Goal: Check status: Check status

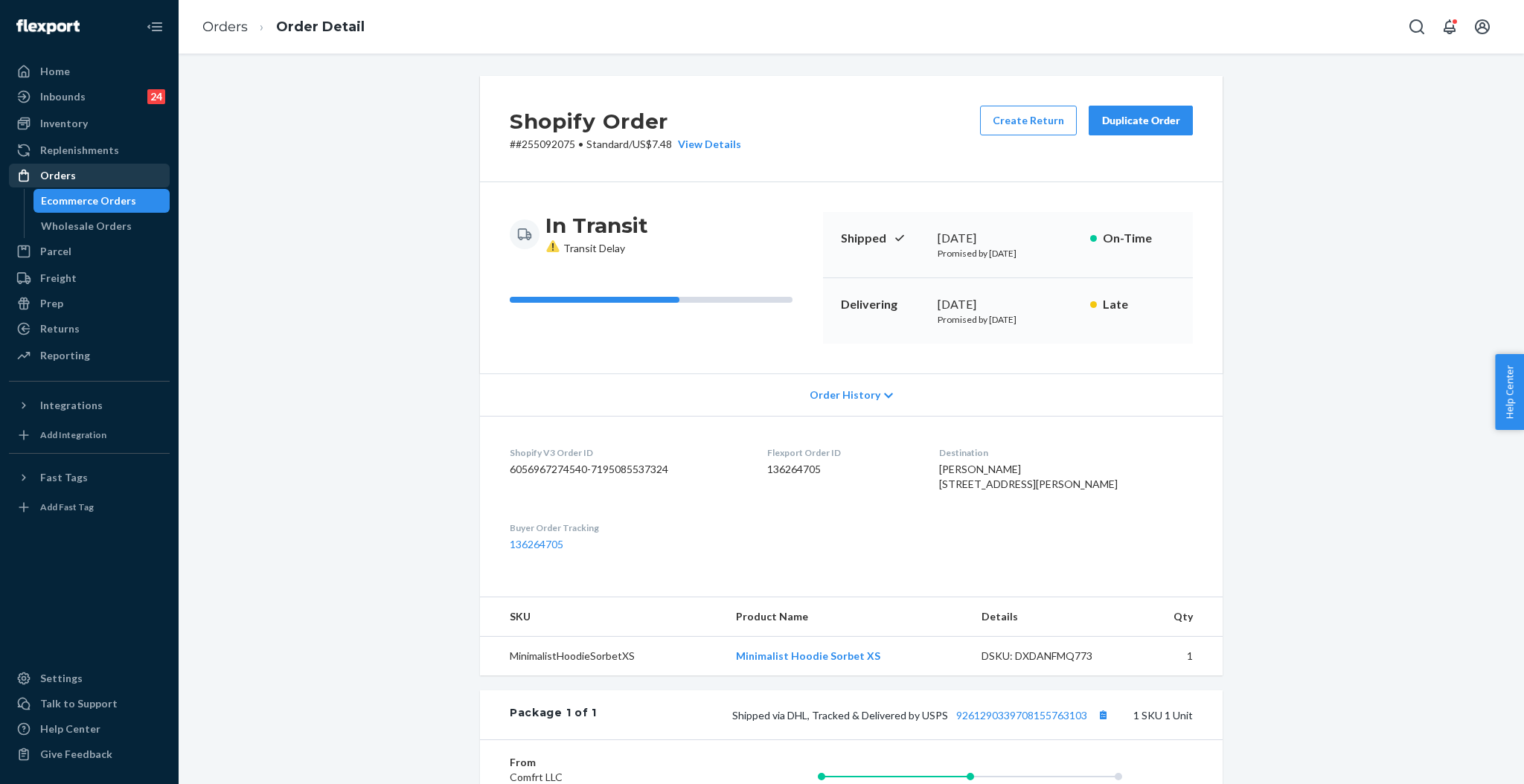
click at [65, 173] on div "Orders" at bounding box center [58, 175] width 36 height 15
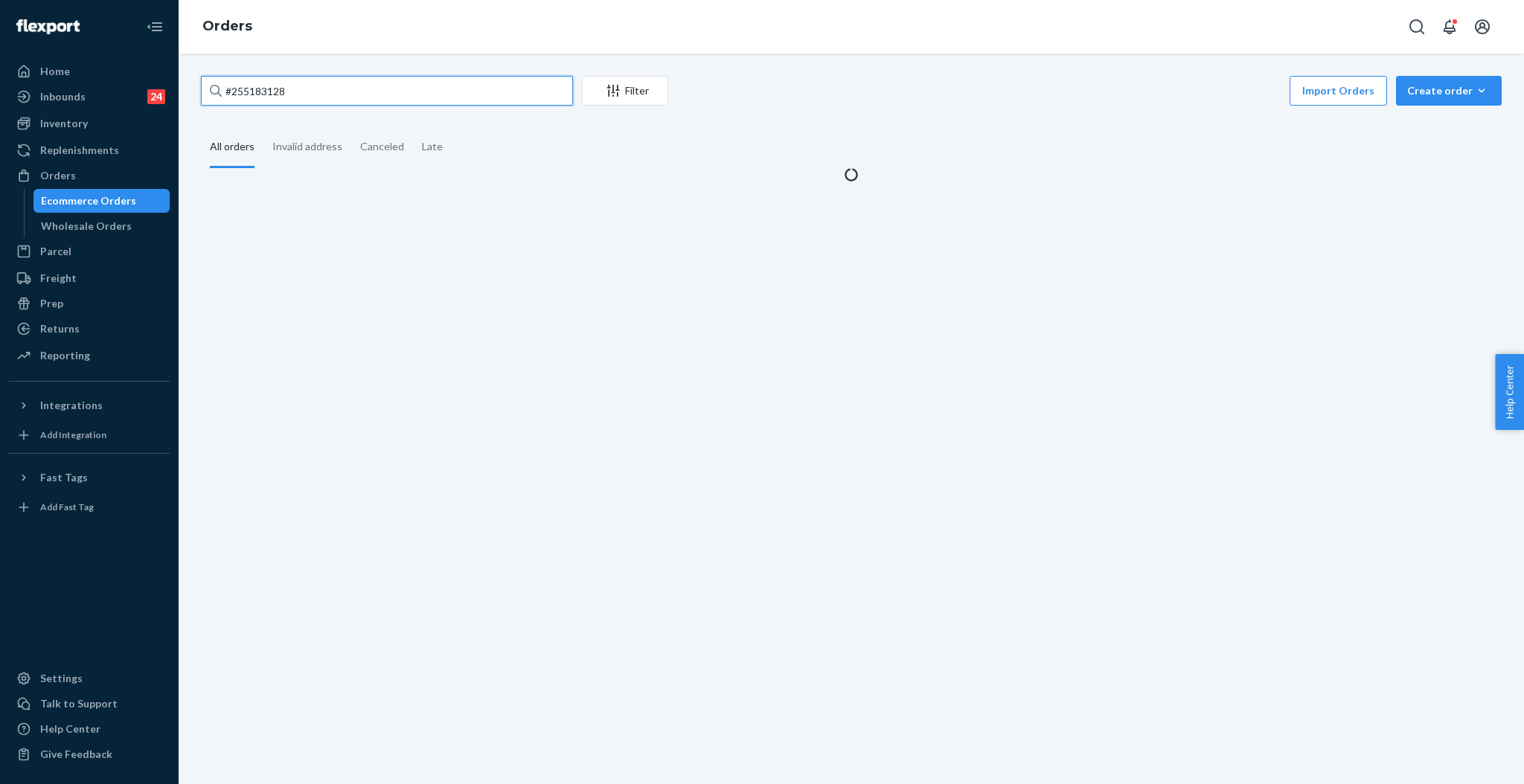
click at [451, 91] on input "#255183128" at bounding box center [387, 90] width 372 height 29
click at [449, 91] on input "#255183128" at bounding box center [387, 90] width 372 height 29
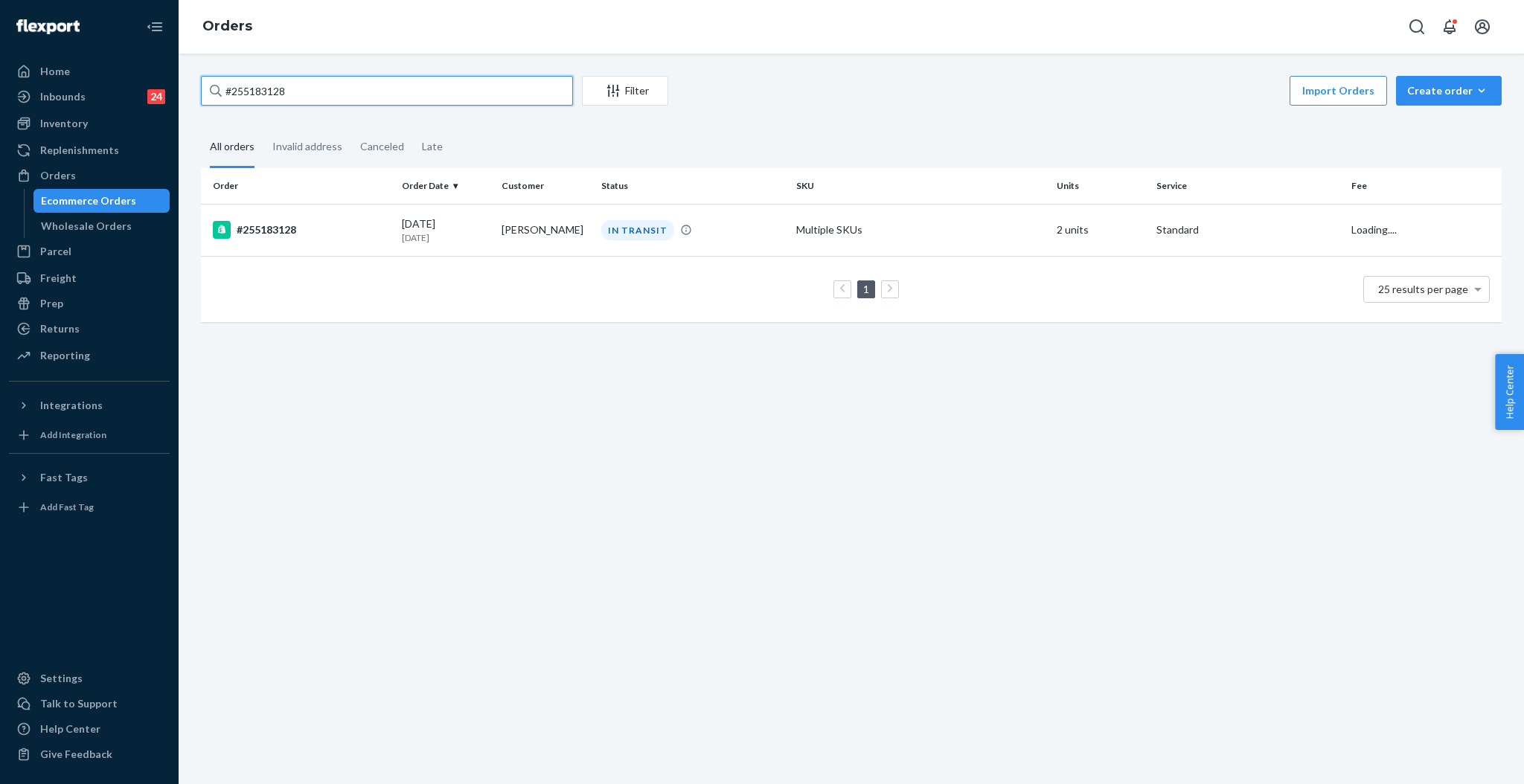
paste input "280373"
type input "#255280373"
click at [610, 231] on div "IN TRANSIT" at bounding box center [637, 229] width 73 height 20
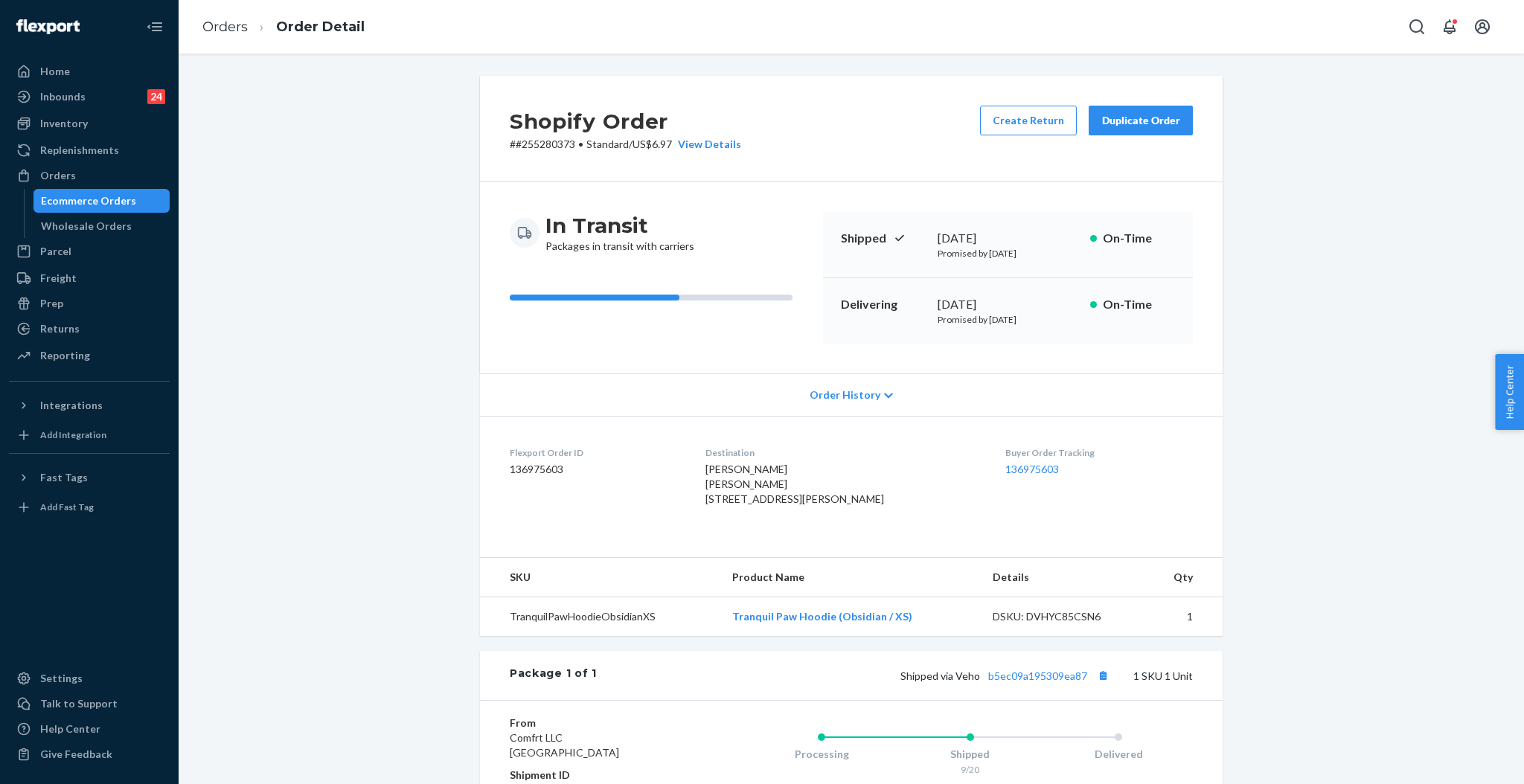
click at [1139, 120] on div "Duplicate Order" at bounding box center [1140, 120] width 79 height 15
click at [57, 172] on div "Orders" at bounding box center [58, 175] width 36 height 15
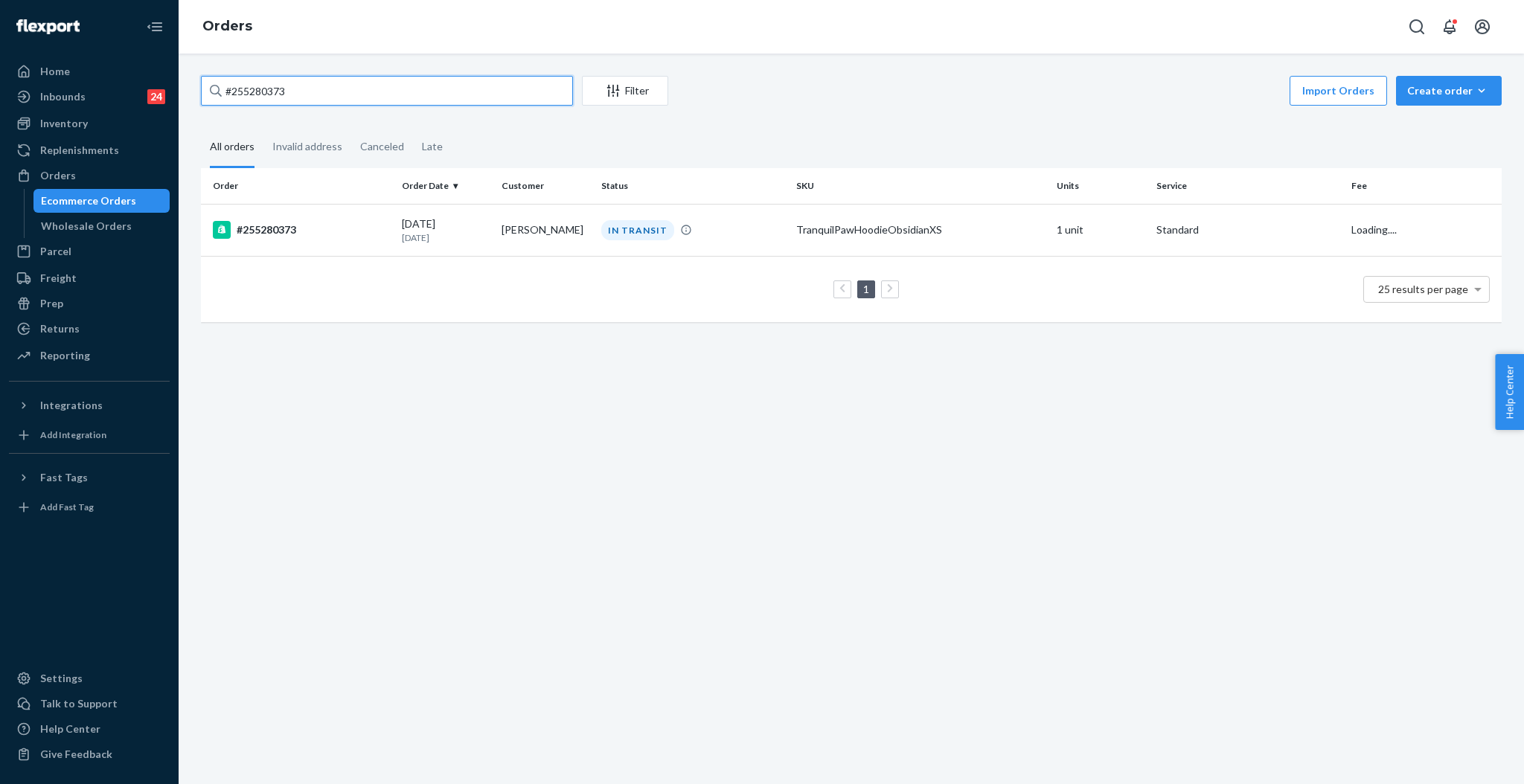
click at [298, 89] on input "#255280373" at bounding box center [387, 90] width 372 height 29
click at [298, 88] on input "#255280373" at bounding box center [387, 90] width 372 height 29
paste input "44355"
type input "#255244355"
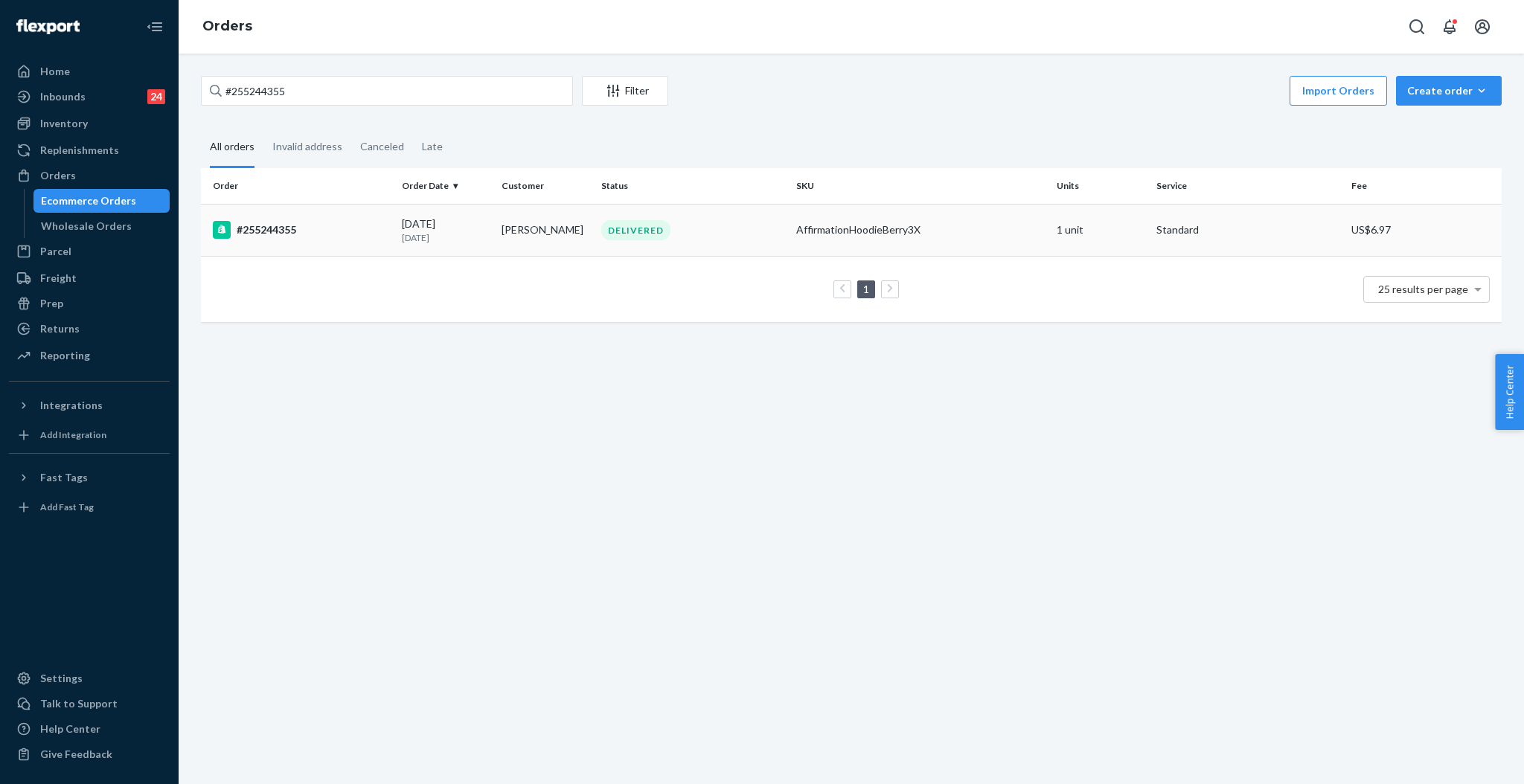
click at [460, 217] on div "[DATE] [DATE]" at bounding box center [445, 230] width 88 height 28
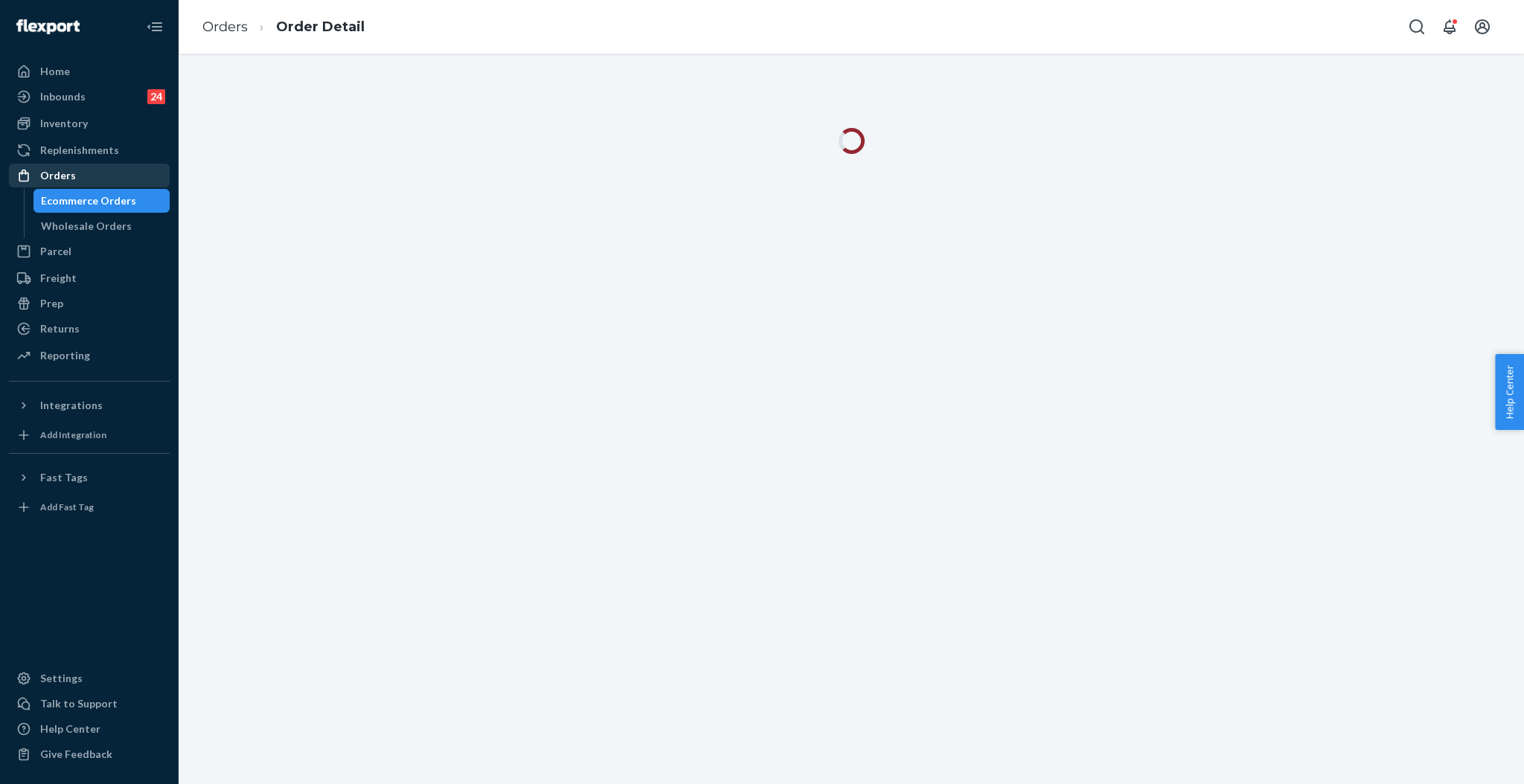
click at [79, 179] on div "Orders" at bounding box center [89, 175] width 158 height 21
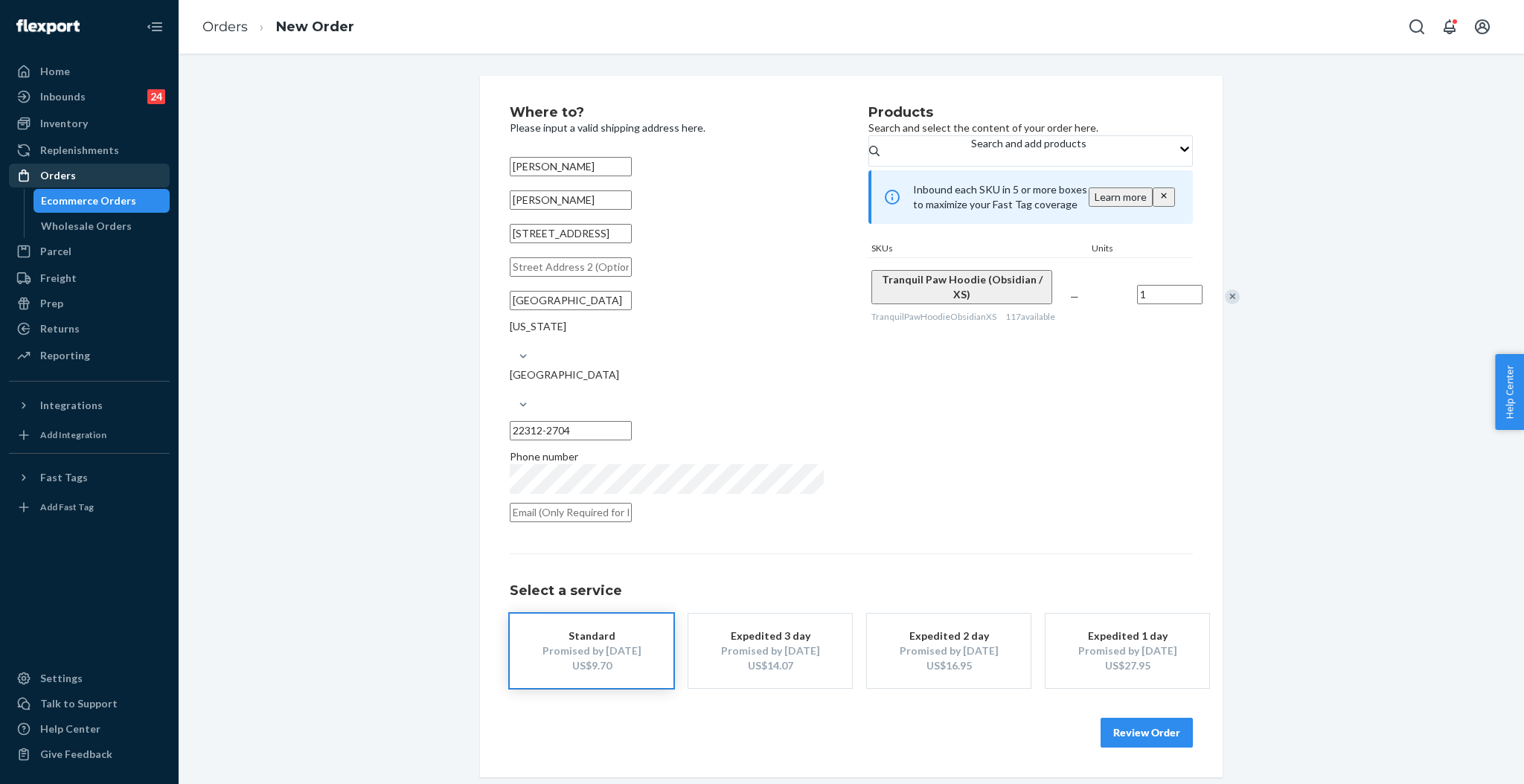
click at [115, 180] on div "Orders" at bounding box center [89, 175] width 158 height 21
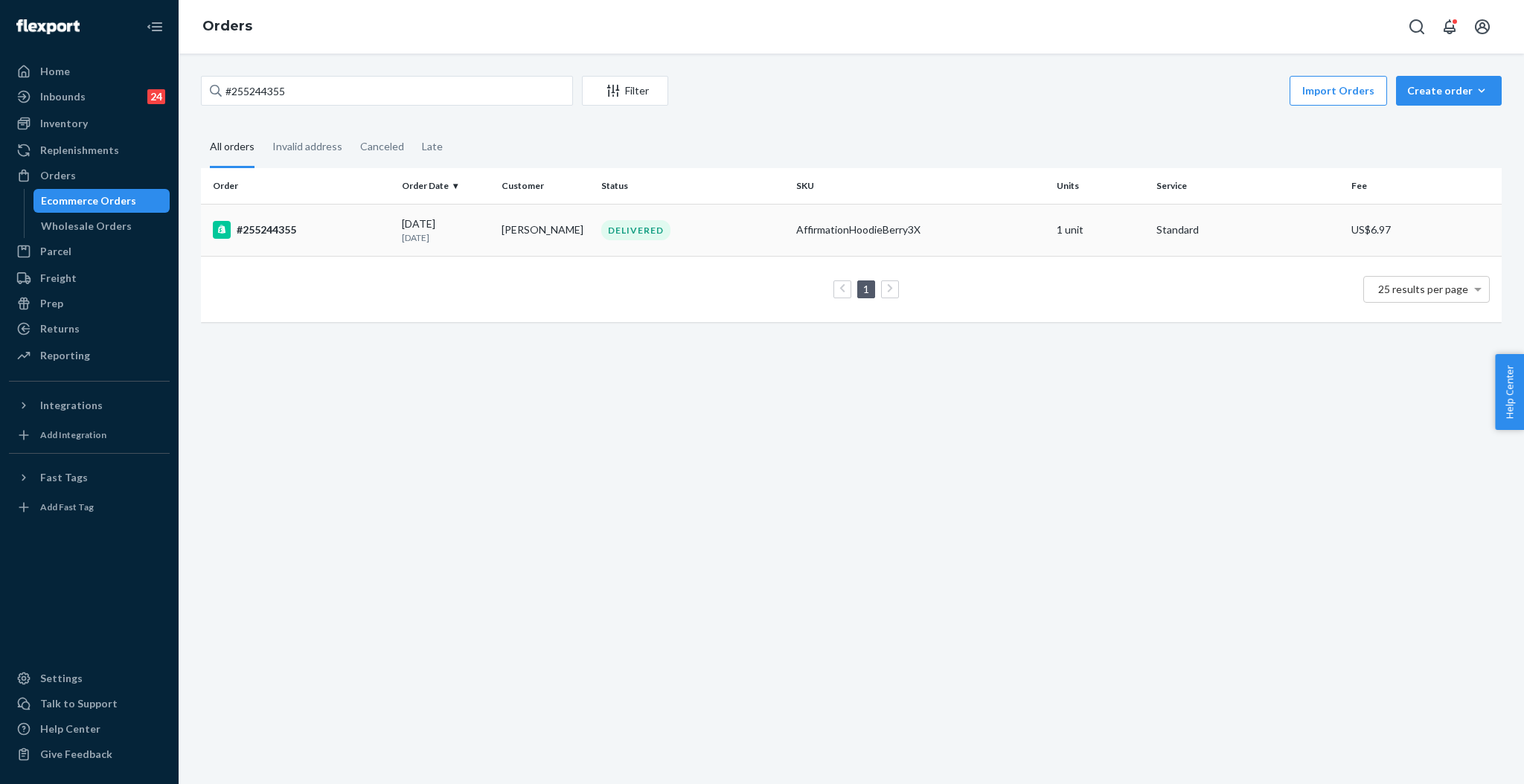
click at [622, 237] on div "DELIVERED" at bounding box center [635, 229] width 69 height 20
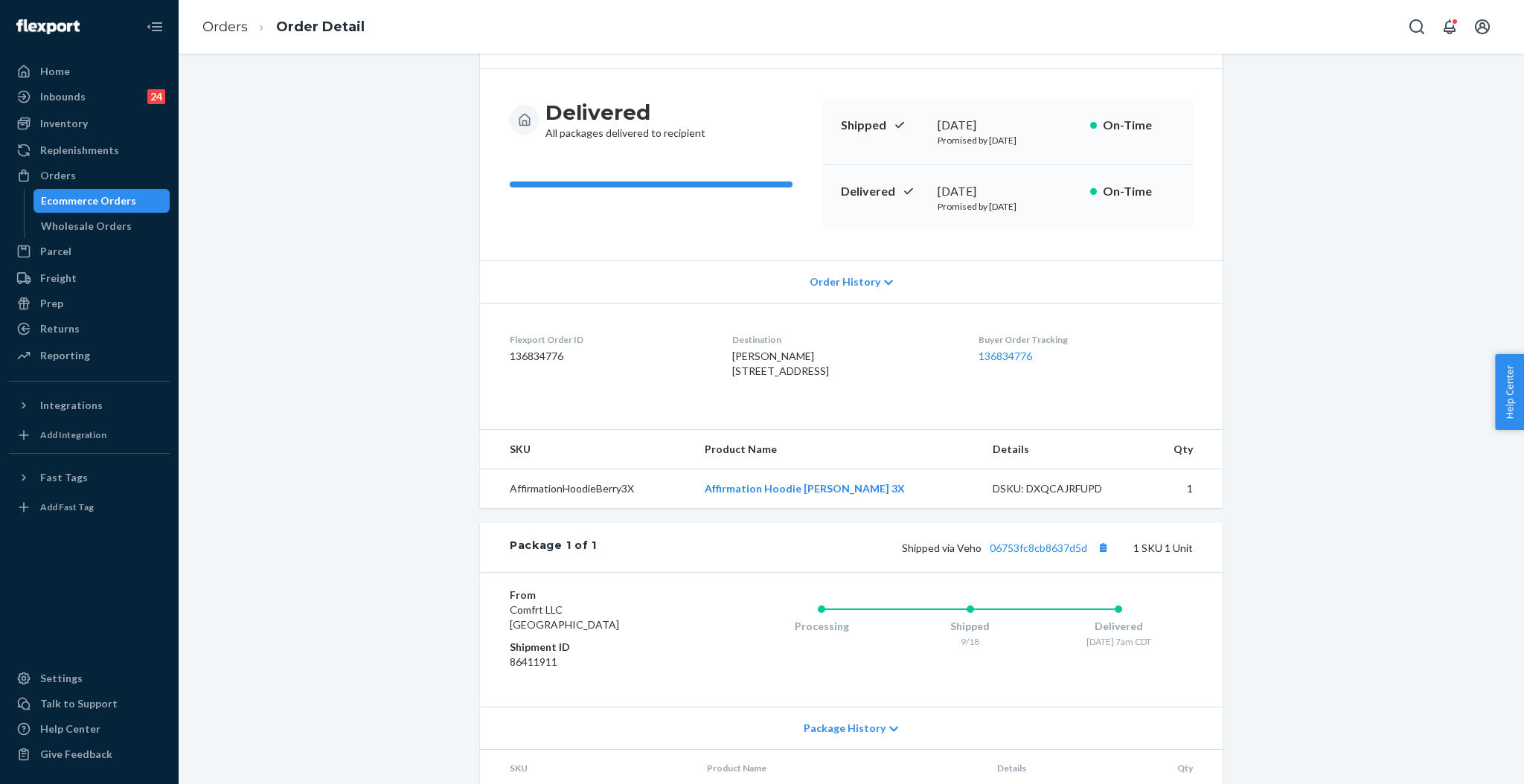
scroll to position [198, 0]
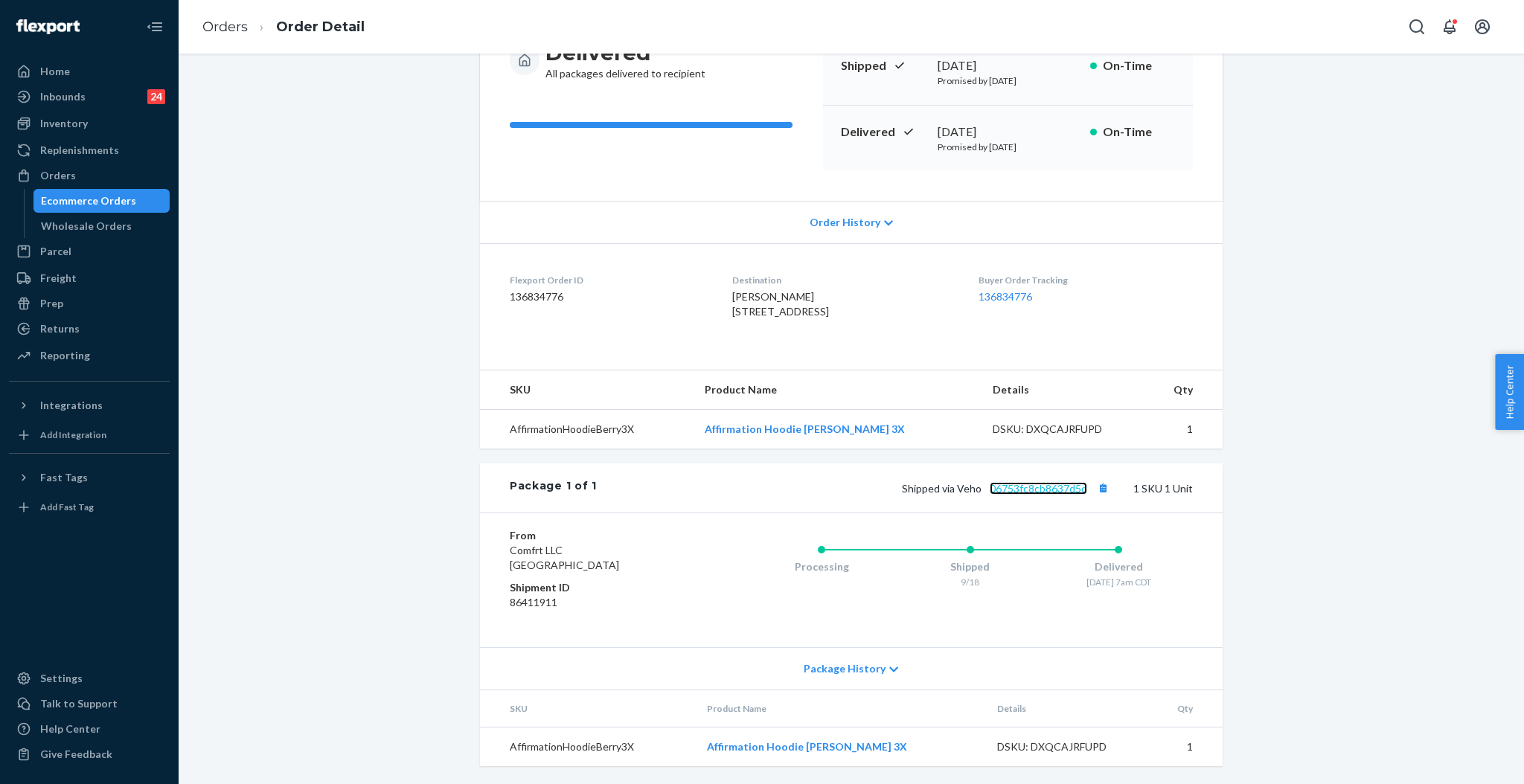
click at [1014, 494] on link "06753fc8cb8637d5d" at bounding box center [1038, 488] width 98 height 13
drag, startPoint x: 101, startPoint y: 183, endPoint x: 152, endPoint y: 137, distance: 68.7
click at [100, 183] on div "Orders" at bounding box center [89, 175] width 158 height 21
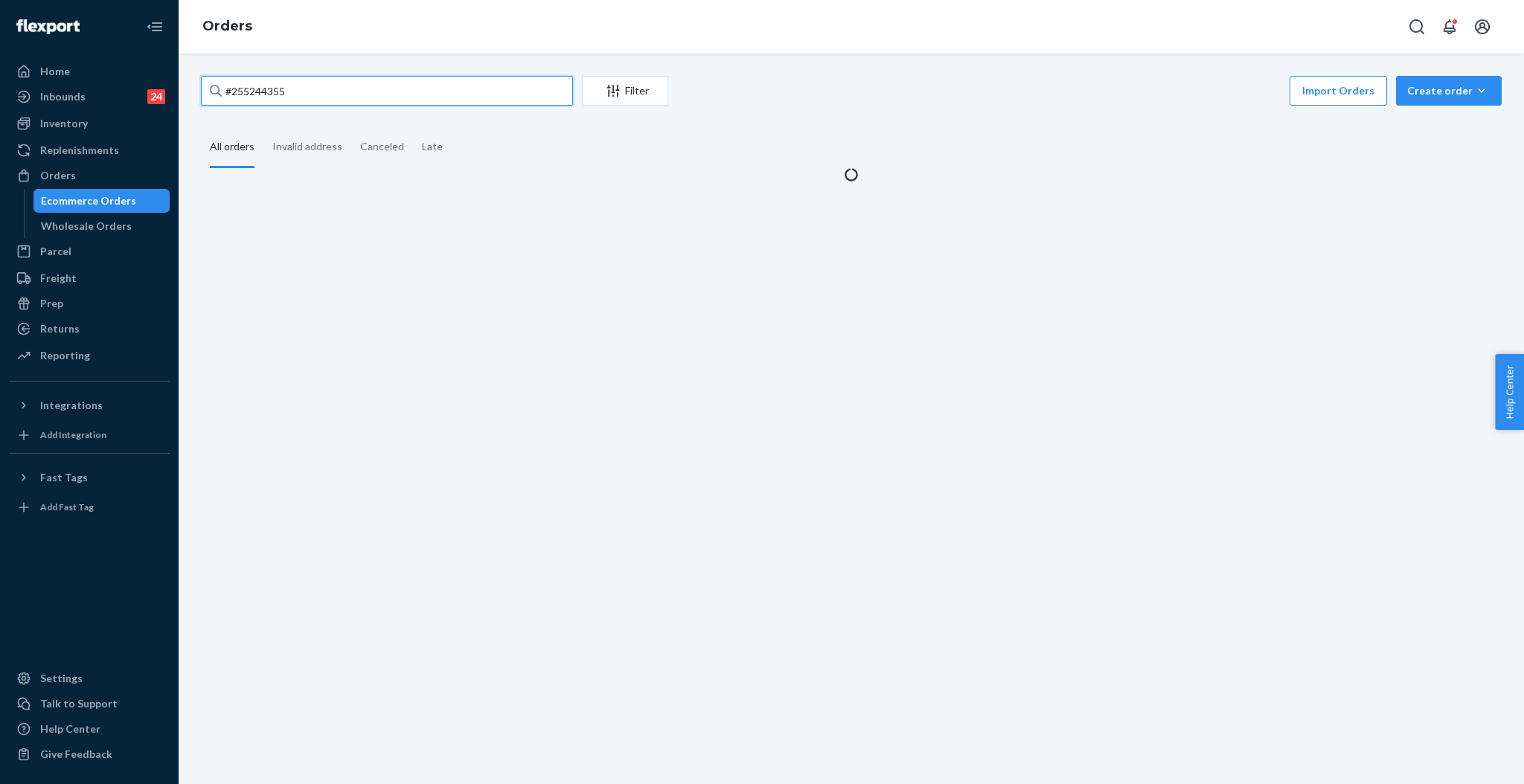
click at [483, 85] on input "#255244355" at bounding box center [387, 90] width 372 height 29
paste input "180958"
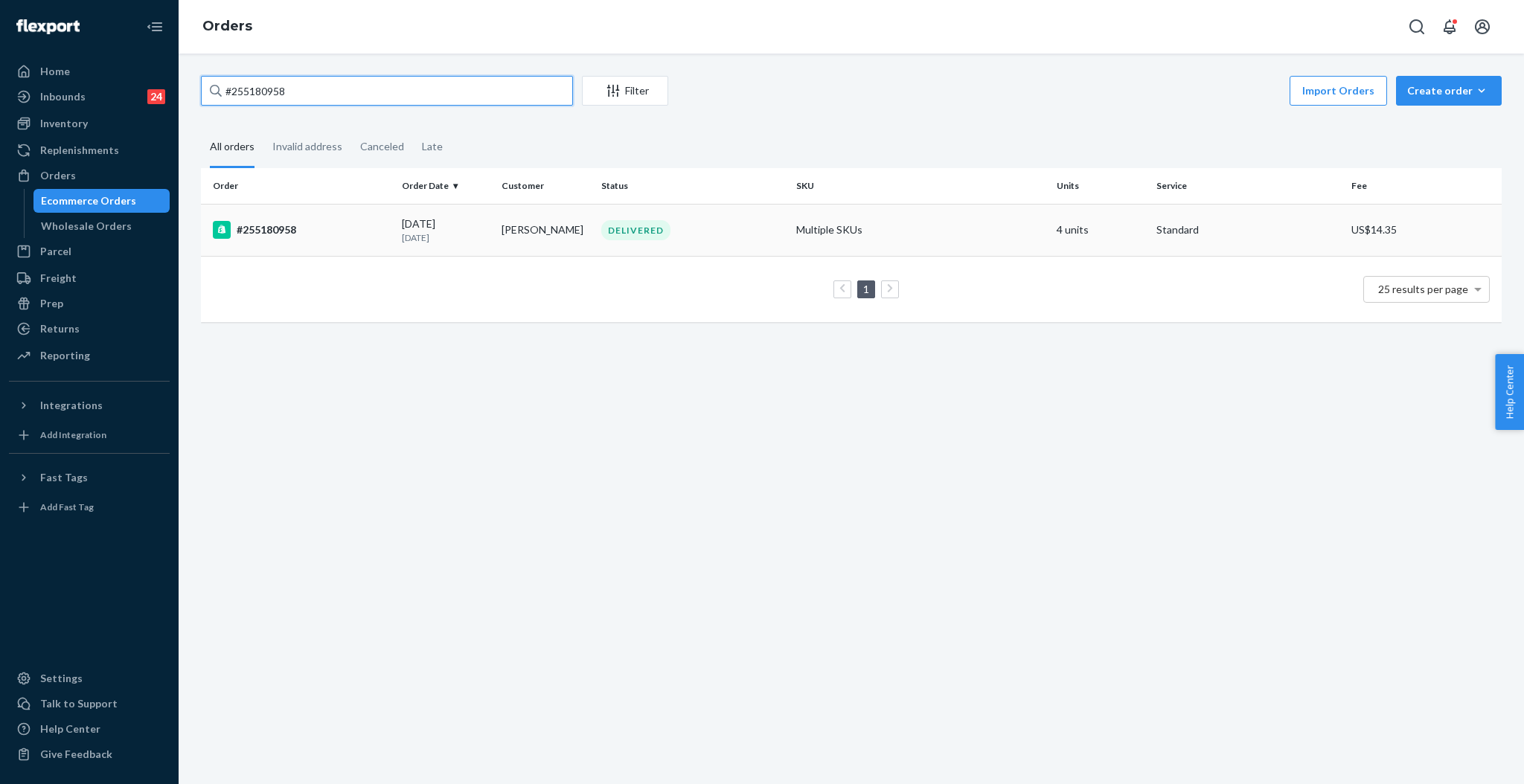
type input "#255180958"
click at [611, 252] on td "DELIVERED" at bounding box center [693, 230] width 195 height 52
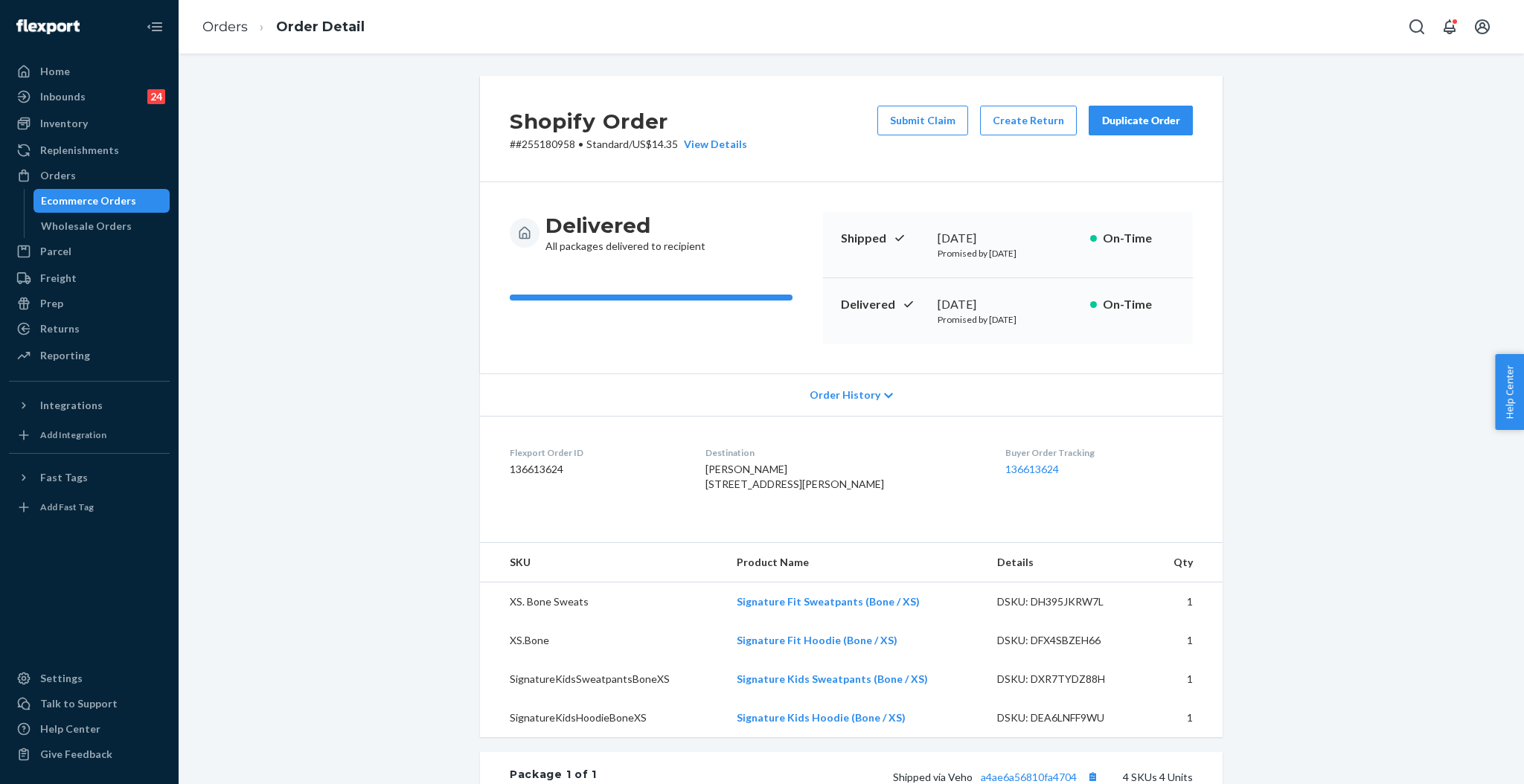
click at [546, 142] on p "# #255180958 • Standard / US$14.35 View Details" at bounding box center [628, 144] width 237 height 15
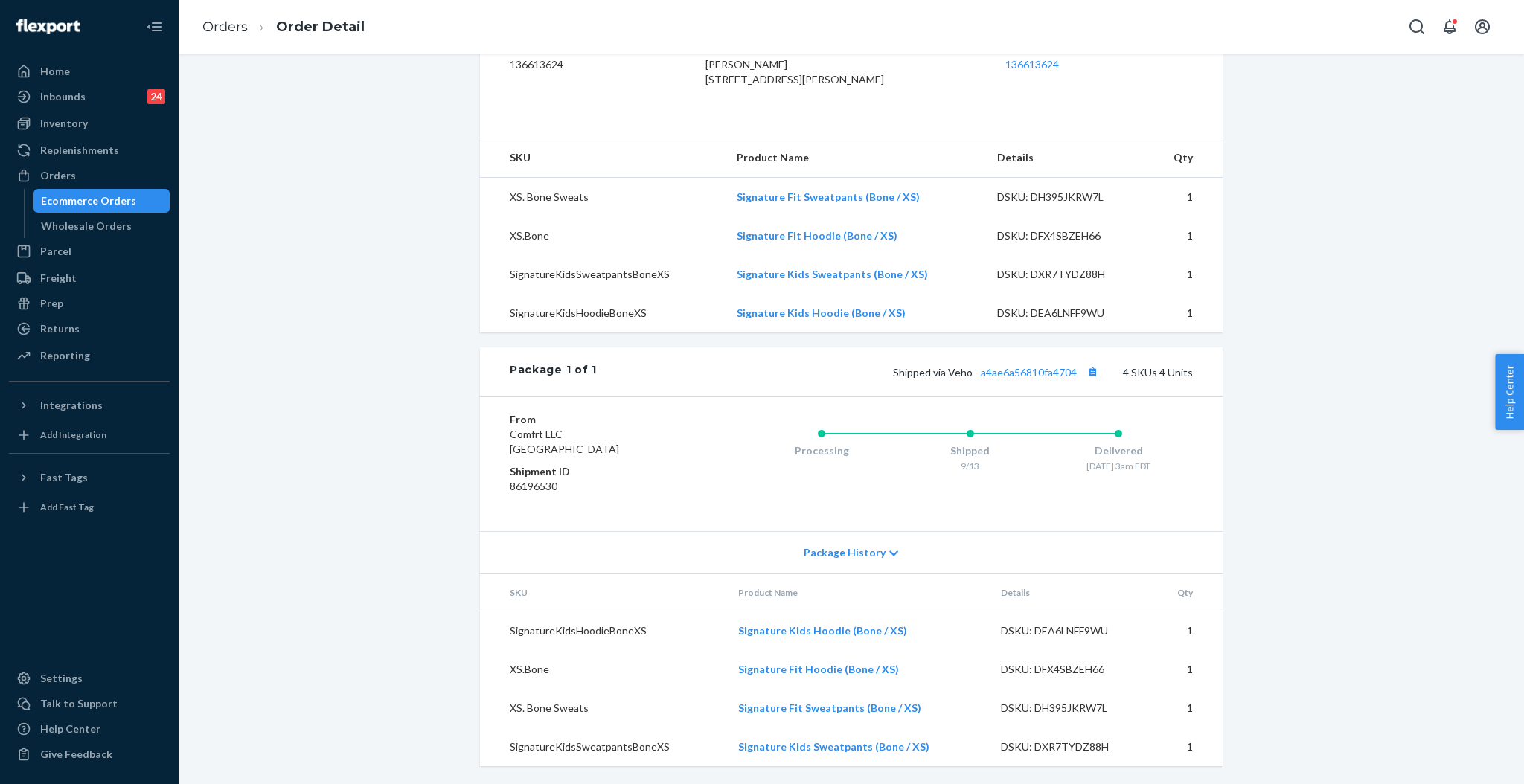
scroll to position [433, 0]
drag, startPoint x: 941, startPoint y: 372, endPoint x: 1068, endPoint y: 369, distance: 127.0
click at [1074, 367] on span "Shipped via Veho a4ae6a56810fa4704" at bounding box center [997, 372] width 209 height 13
copy span "Veho a4ae6a56810fa4704"
drag, startPoint x: 1042, startPoint y: 382, endPoint x: 1041, endPoint y: 374, distance: 8.1
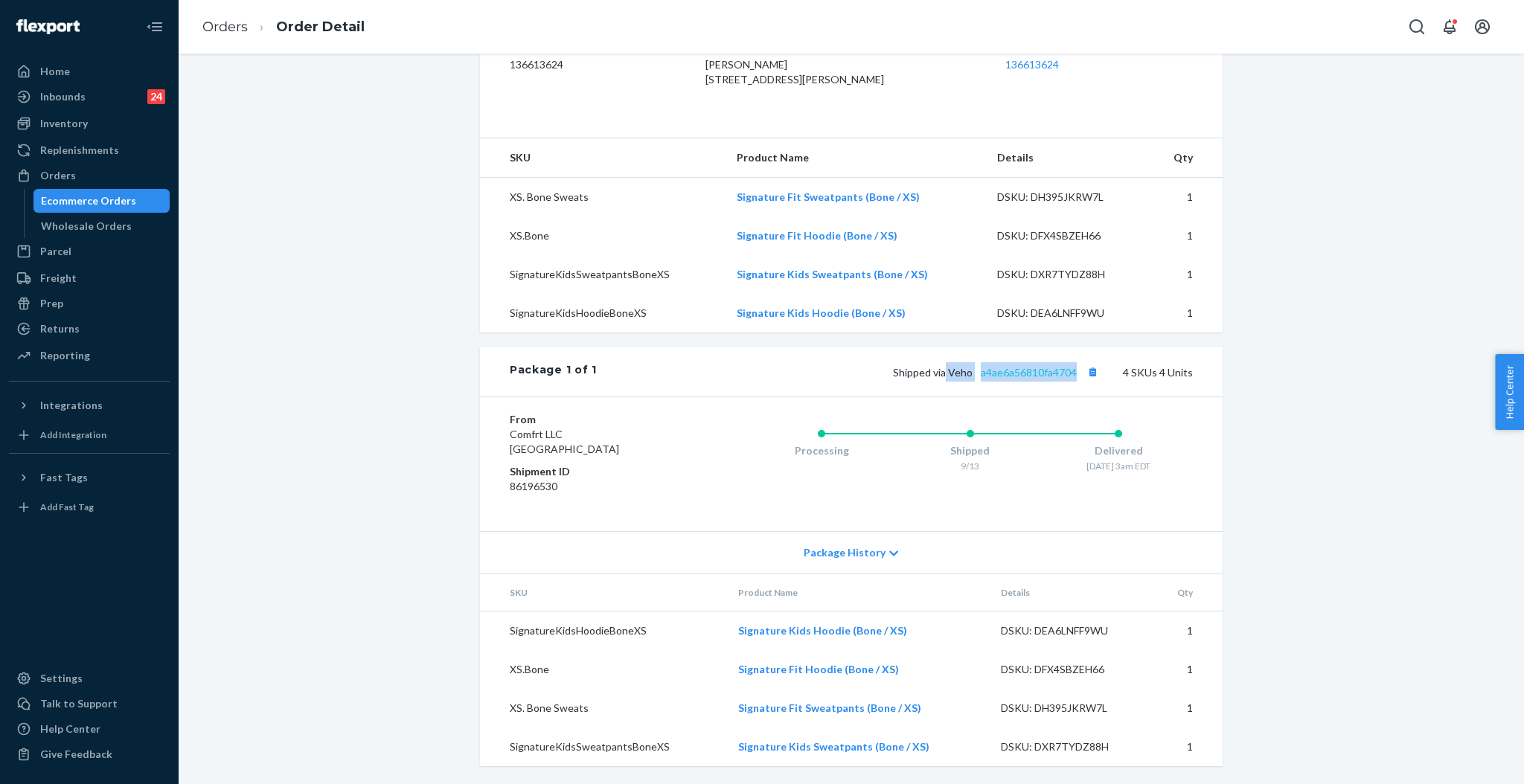
click at [1041, 381] on div "Shipped via Veho a4ae6a56810fa4704 4 SKUs 4 Units" at bounding box center [895, 371] width 596 height 19
click at [1041, 371] on link "a4ae6a56810fa4704" at bounding box center [1028, 372] width 96 height 13
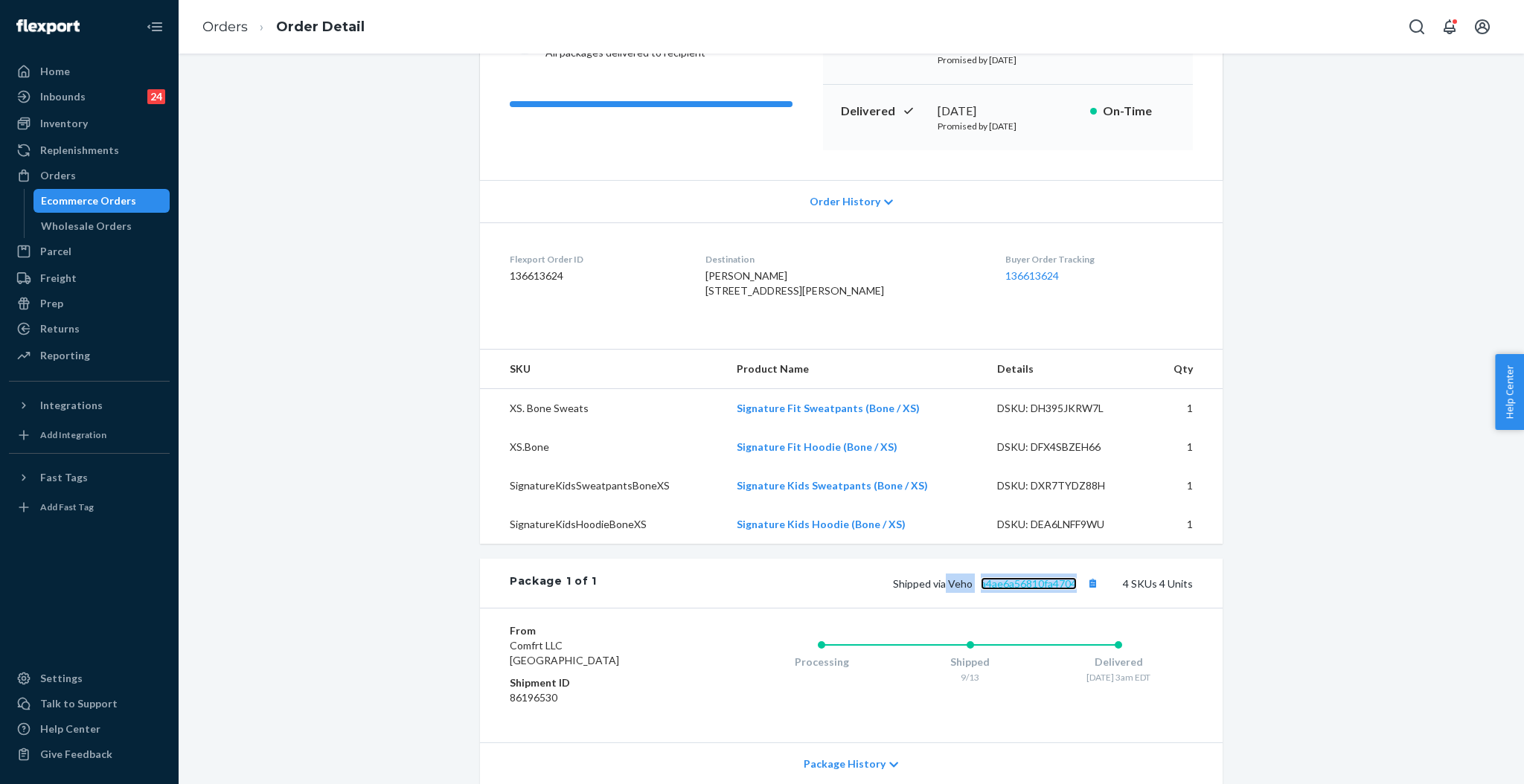
scroll to position [0, 0]
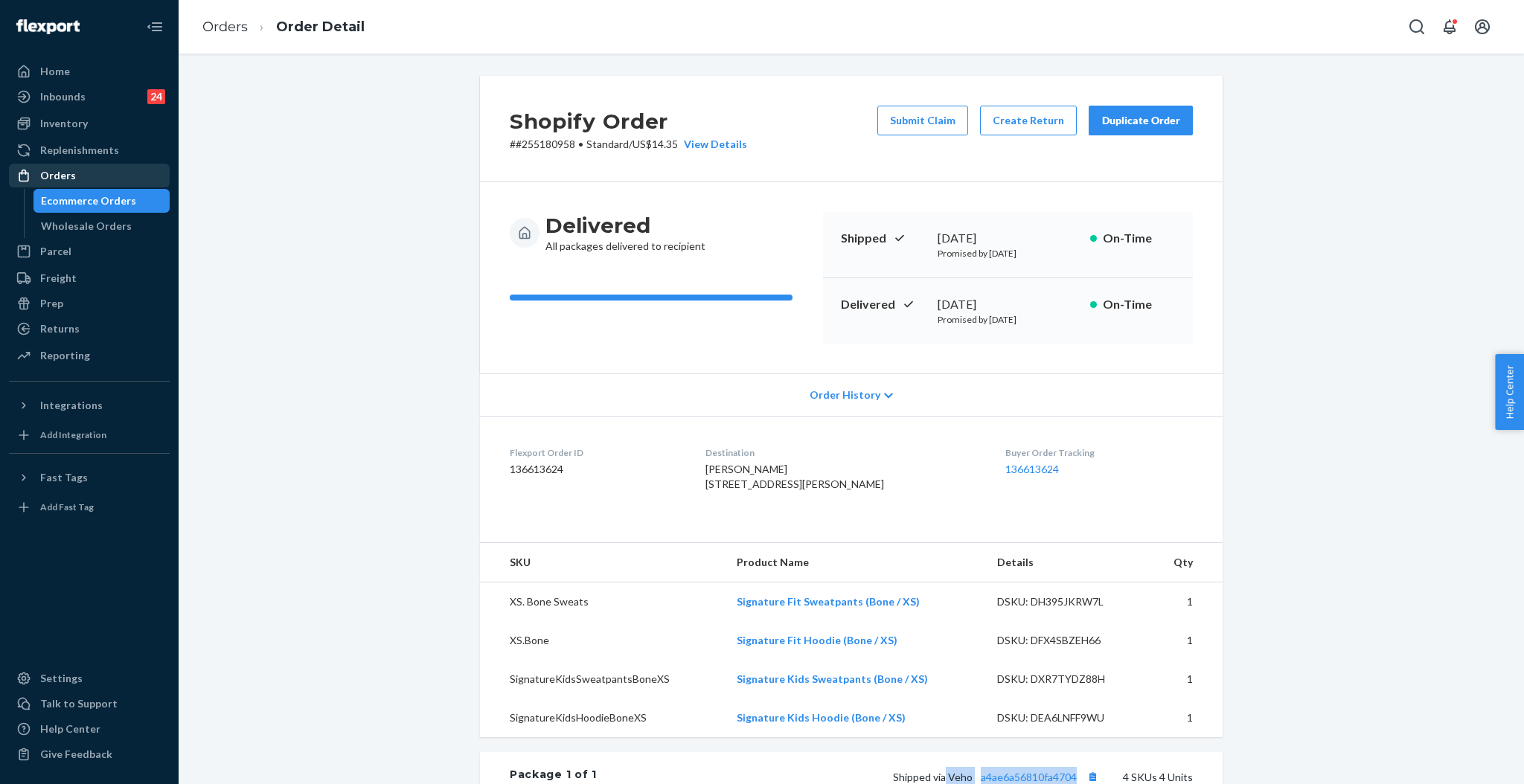
click at [65, 185] on div "Orders" at bounding box center [89, 175] width 158 height 21
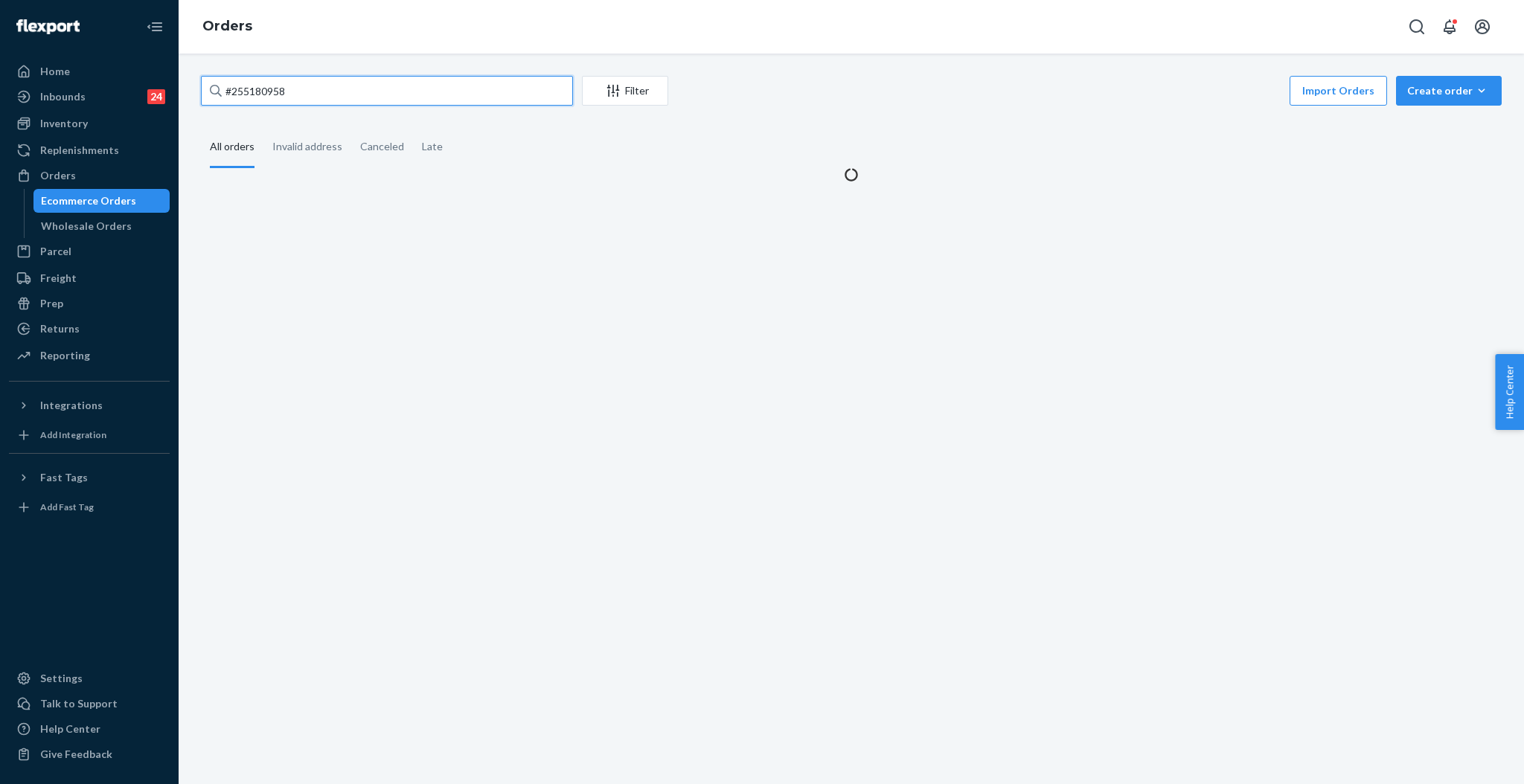
click at [515, 90] on input "#255180958" at bounding box center [387, 90] width 372 height 29
paste input "255047873"
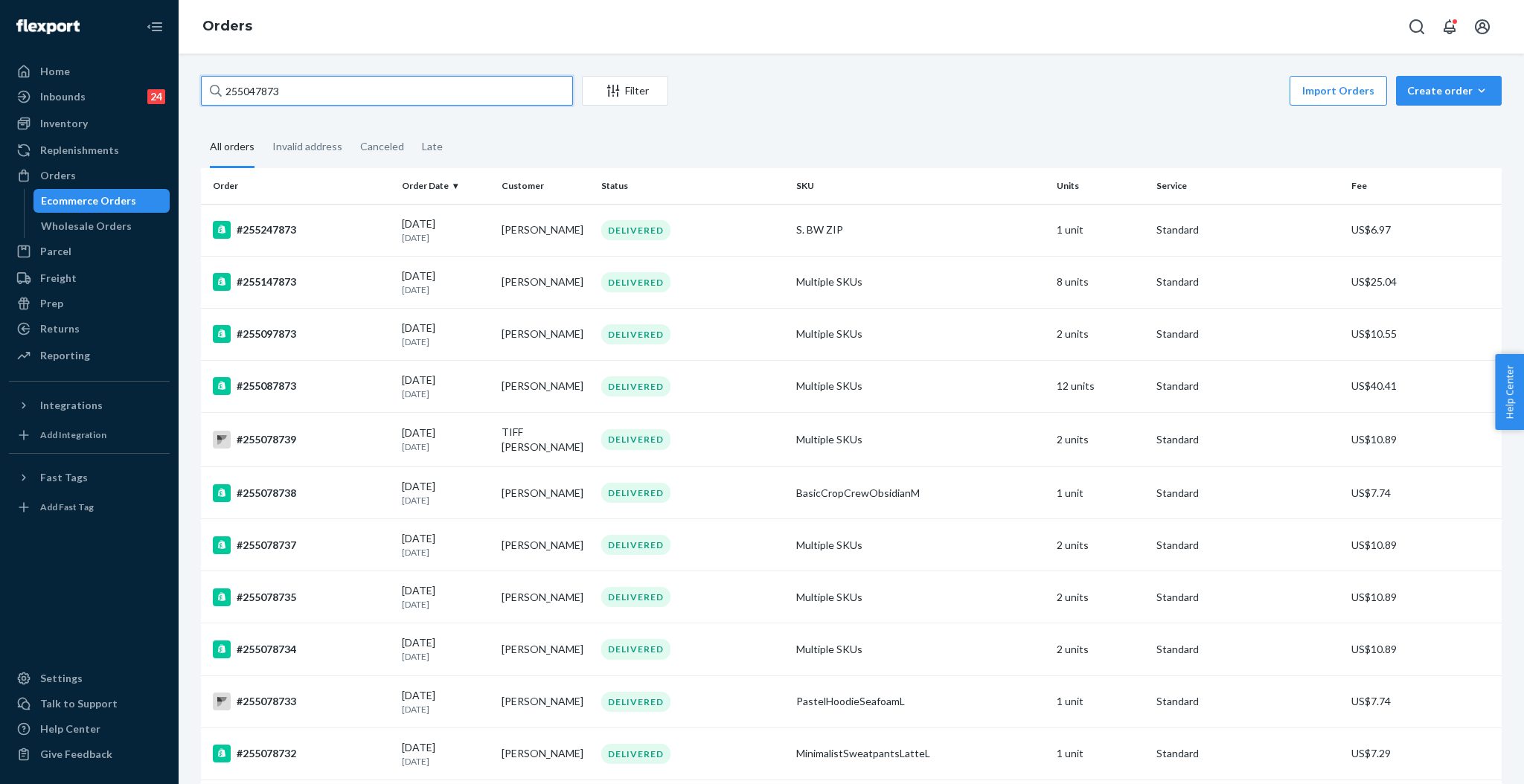
type input "255047873"
